Goal: Book appointment/travel/reservation

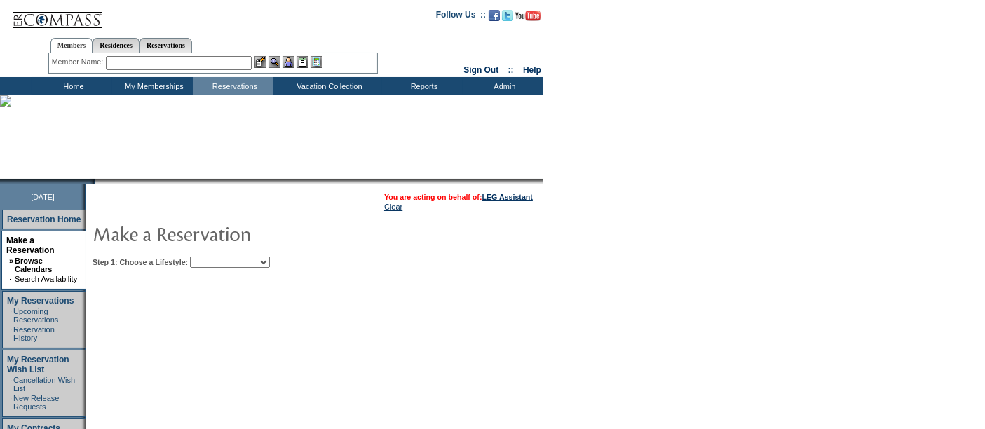
click at [270, 261] on select "Beach Leisure Metropolitan Mountain OIAL for Adventure OIAL for Couples OIAL fo…" at bounding box center [230, 262] width 80 height 11
select select "Beach"
click at [214, 257] on select "Beach Leisure Metropolitan Mountain OIAL for Adventure OIAL for Couples OIAL fo…" at bounding box center [230, 262] width 80 height 11
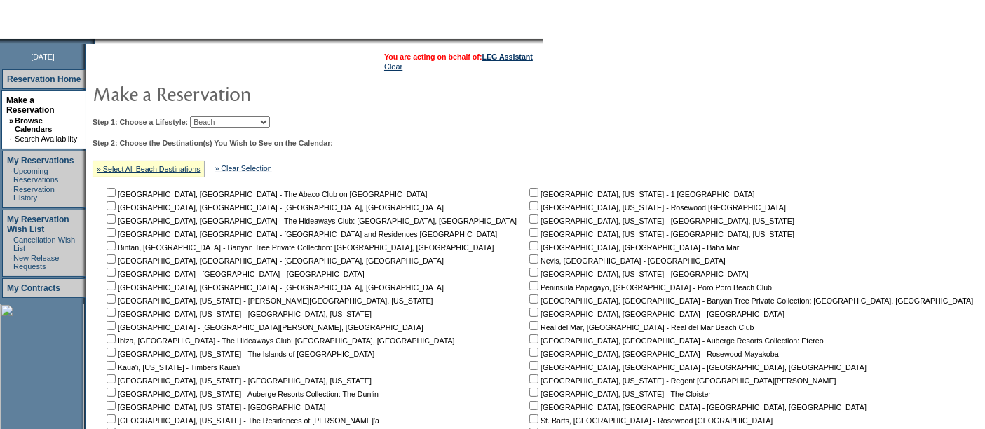
scroll to position [149, 0]
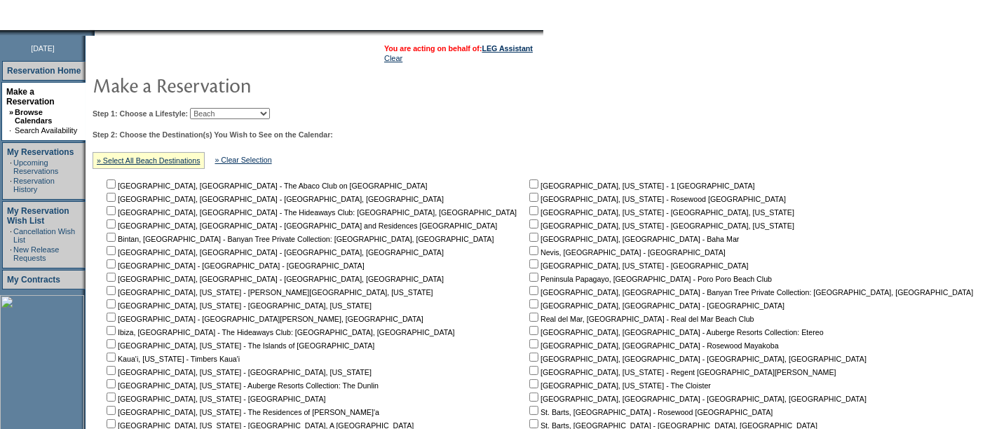
click at [116, 197] on input "checkbox" at bounding box center [111, 197] width 9 height 9
checkbox input "true"
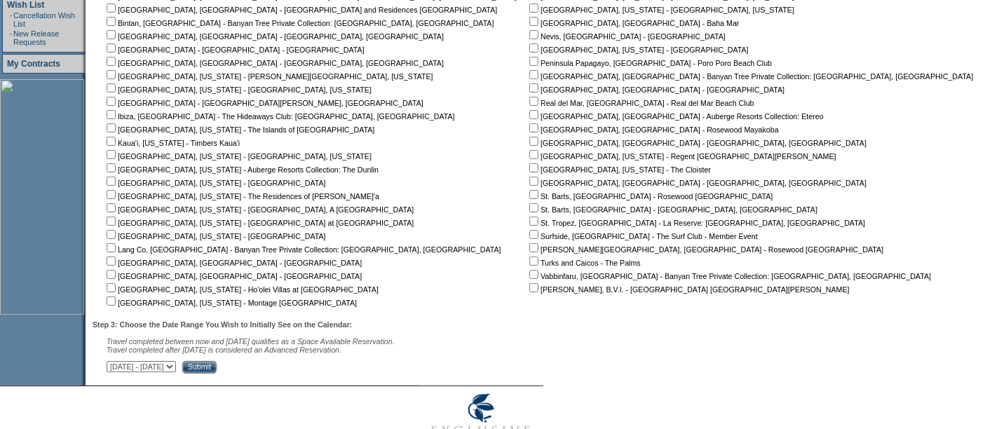
scroll to position [377, 0]
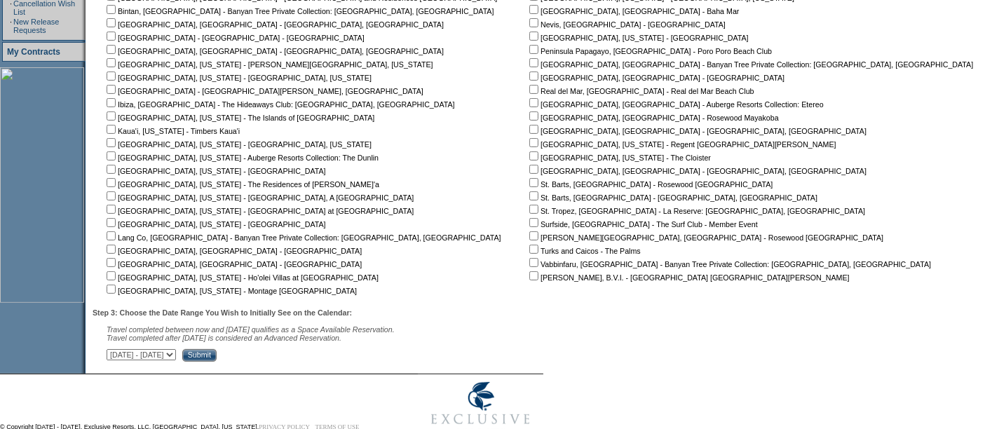
click at [176, 352] on select "October 2, 2025 - November 16, 2025 November 17, 2025 - December 31, 2025 Janua…" at bounding box center [141, 354] width 69 height 11
select select "5/16/2026|6/29/2026"
click at [114, 349] on select "October 2, 2025 - November 16, 2025 November 17, 2025 - December 31, 2025 Janua…" at bounding box center [141, 354] width 69 height 11
click at [217, 353] on input "Submit" at bounding box center [199, 355] width 34 height 13
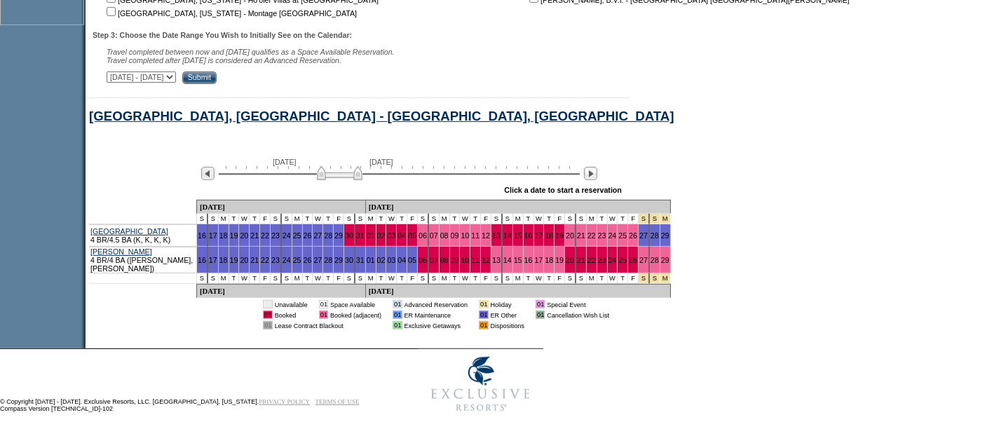
scroll to position [659, 0]
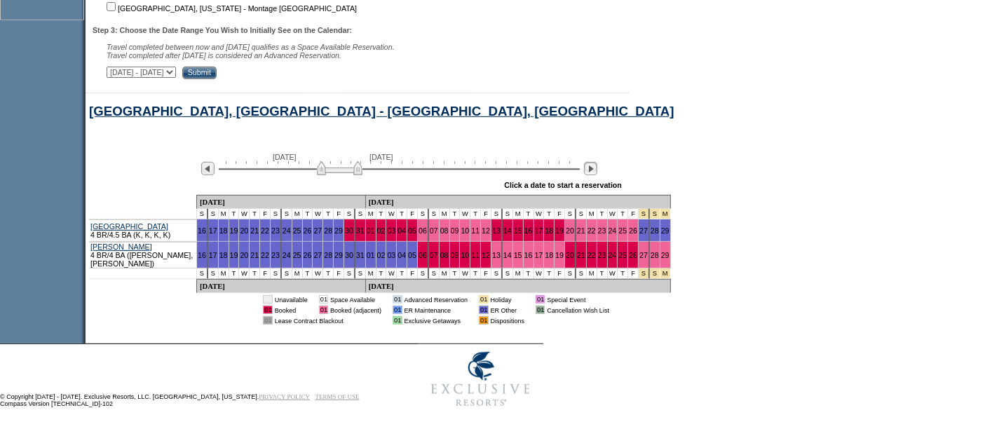
click at [597, 173] on img at bounding box center [590, 168] width 13 height 13
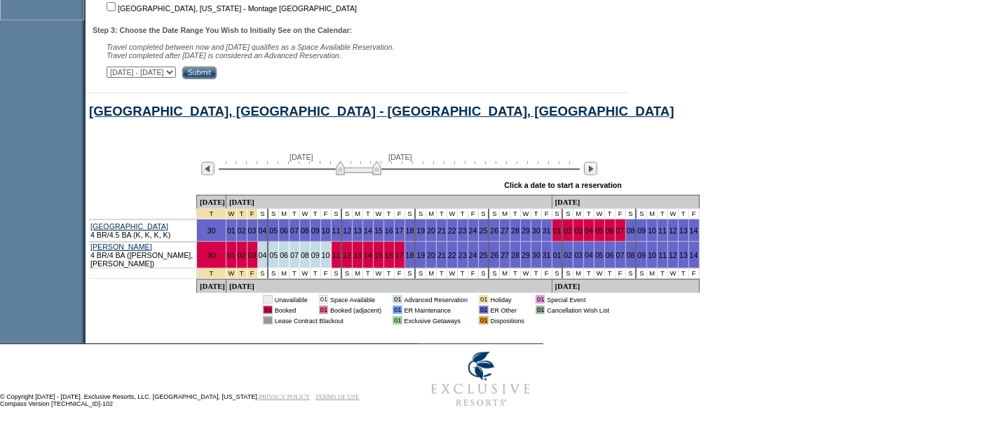
click at [464, 110] on div "[GEOGRAPHIC_DATA], [GEOGRAPHIC_DATA] - [GEOGRAPHIC_DATA], [GEOGRAPHIC_DATA]" at bounding box center [536, 116] width 901 height 24
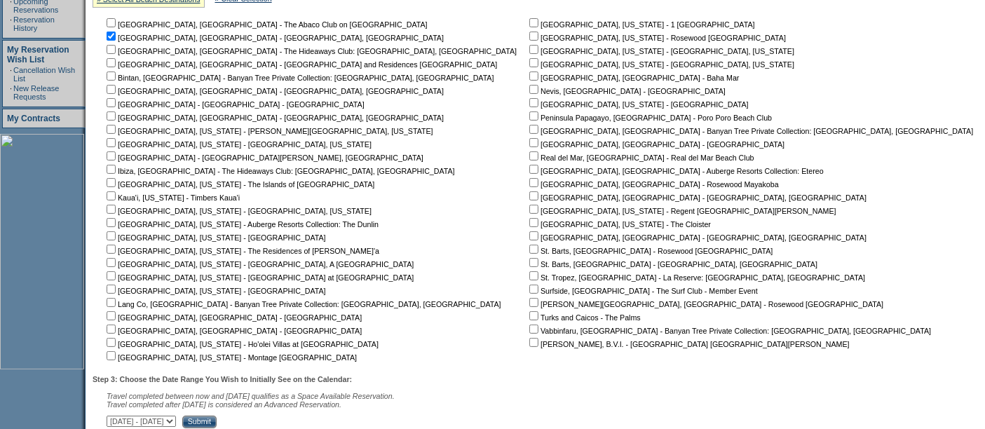
scroll to position [304, 0]
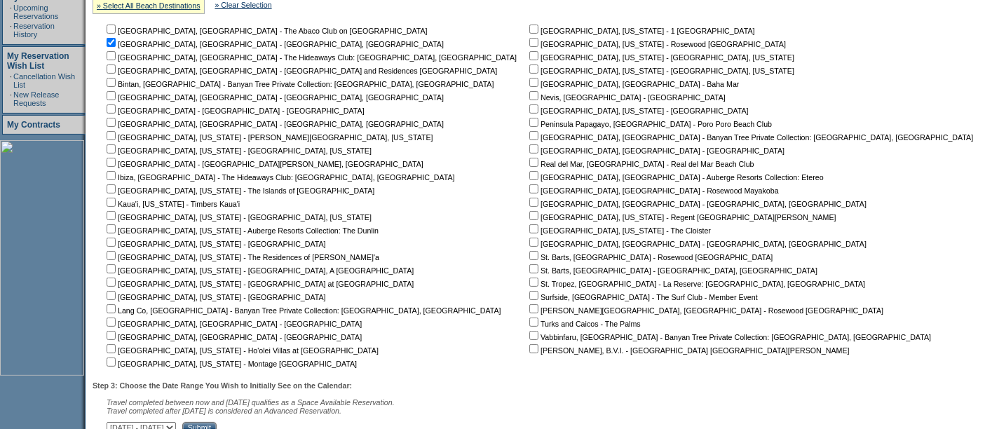
click at [116, 43] on input "checkbox" at bounding box center [111, 42] width 9 height 9
checkbox input "false"
click at [530, 201] on input "checkbox" at bounding box center [534, 202] width 9 height 9
checkbox input "true"
click at [116, 119] on input "checkbox" at bounding box center [111, 122] width 9 height 9
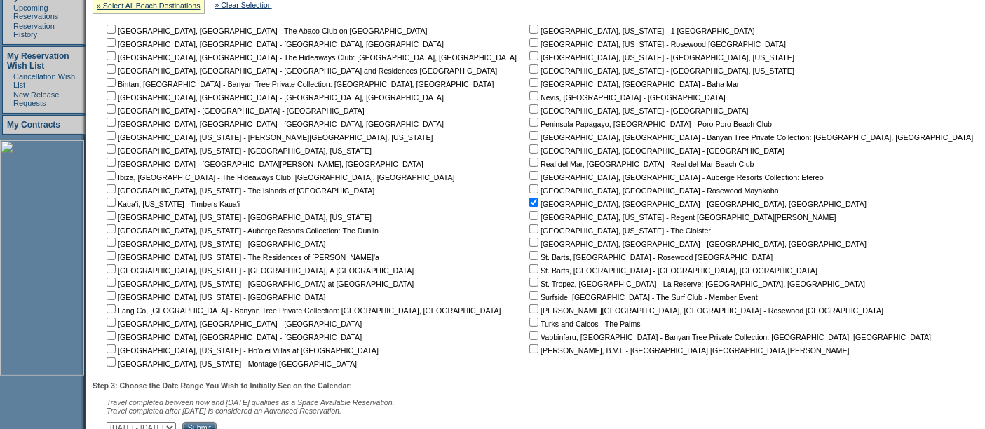
checkbox input "true"
click at [530, 241] on input "checkbox" at bounding box center [534, 242] width 9 height 9
checkbox input "true"
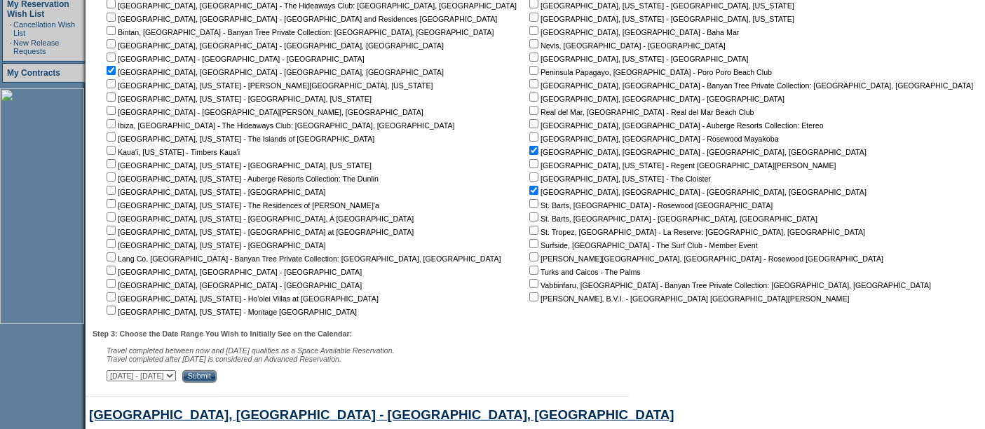
scroll to position [363, 0]
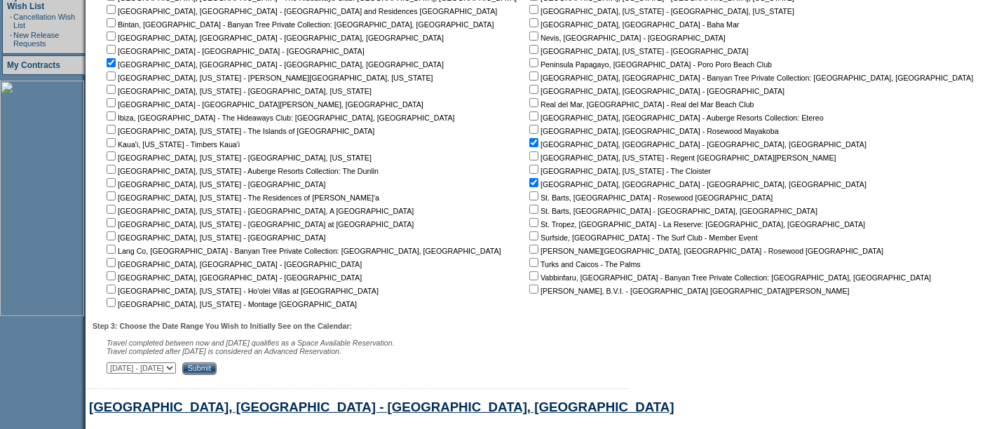
click at [217, 368] on input "Submit" at bounding box center [199, 369] width 34 height 13
